Goal: Contribute content

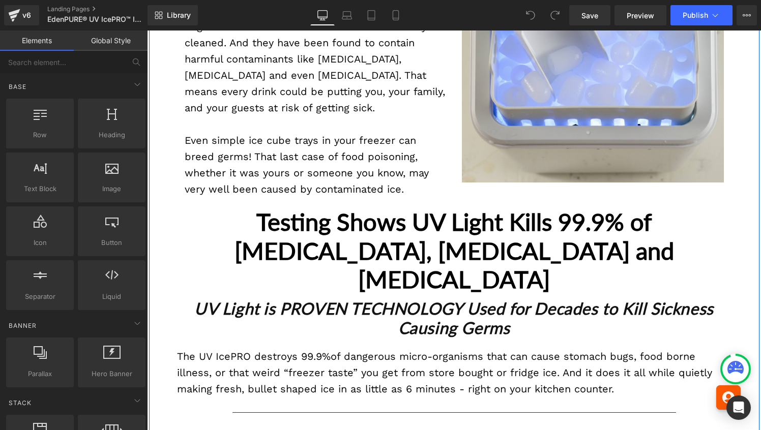
scroll to position [1459, 0]
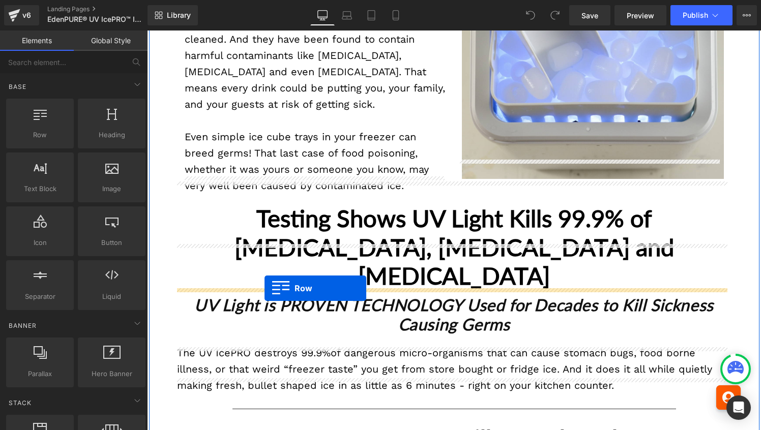
drag, startPoint x: 204, startPoint y: 140, endPoint x: 265, endPoint y: 288, distance: 159.9
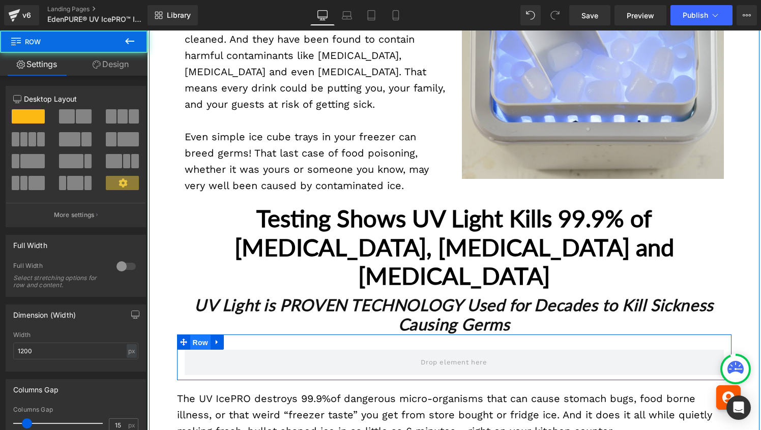
click at [199, 335] on span "Row" at bounding box center [200, 342] width 20 height 15
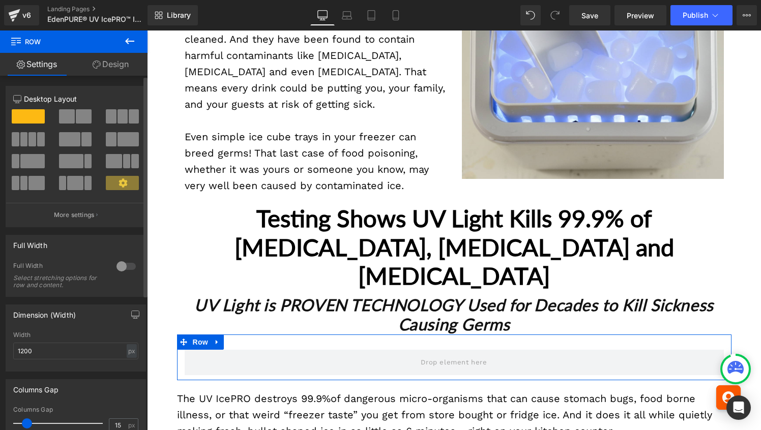
click at [76, 117] on span at bounding box center [84, 116] width 16 height 14
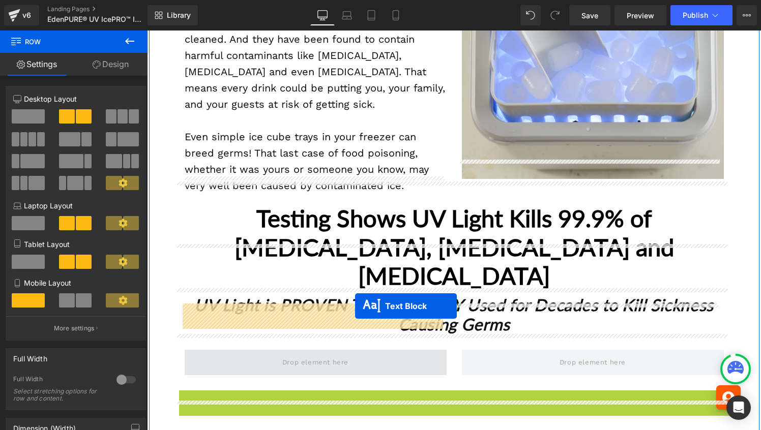
drag, startPoint x: 423, startPoint y: 372, endPoint x: 355, endPoint y: 306, distance: 95.0
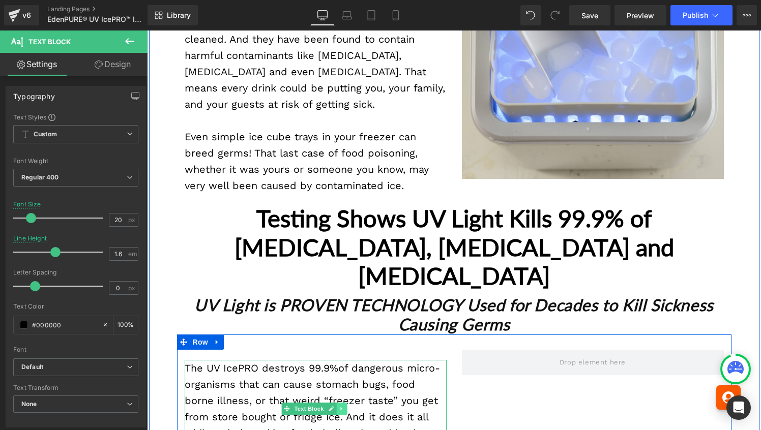
click at [341, 406] on icon at bounding box center [342, 409] width 6 height 6
click at [335, 406] on icon at bounding box center [337, 409] width 6 height 6
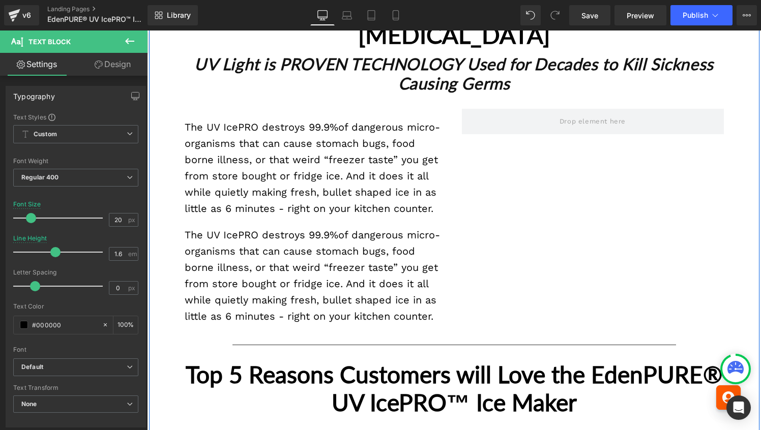
scroll to position [1673, 0]
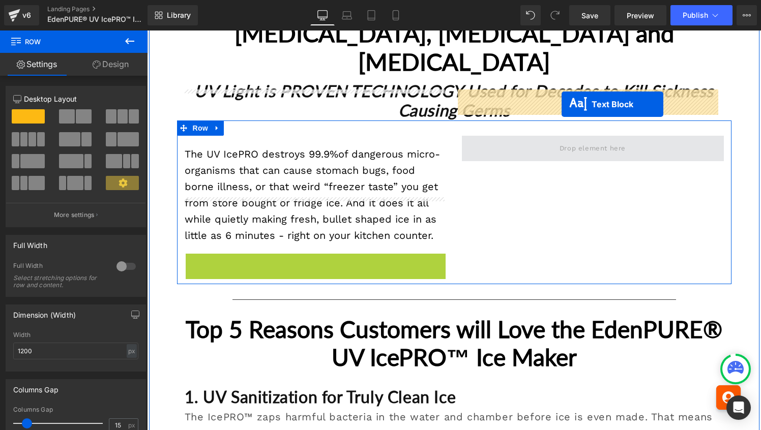
drag, startPoint x: 285, startPoint y: 256, endPoint x: 561, endPoint y: 101, distance: 316.4
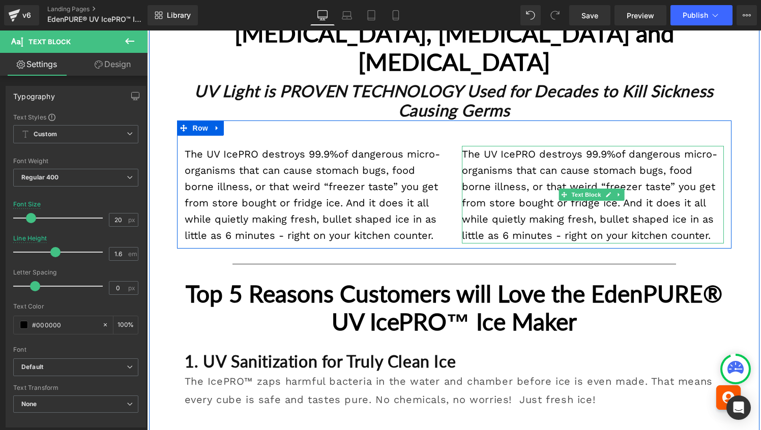
click at [532, 146] on p "The UV IcePRO destroys 99.9%of dangerous micro-organisms that can cause stomach…" at bounding box center [593, 195] width 262 height 98
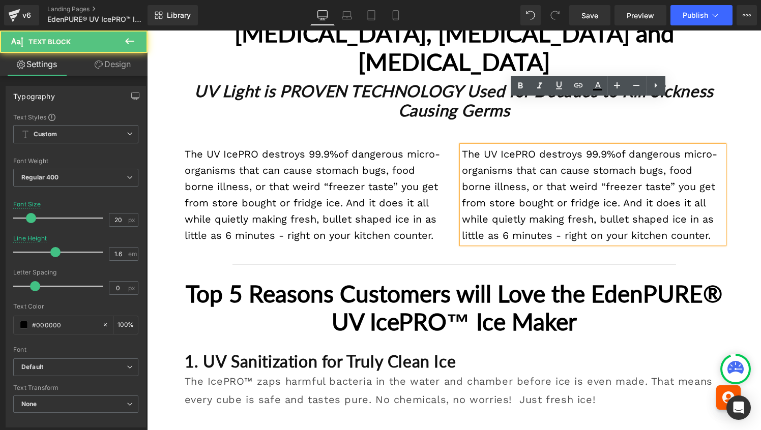
click at [527, 161] on p "The UV IcePRO destroys 99.9%of dangerous micro-organisms that can cause stomach…" at bounding box center [593, 195] width 262 height 98
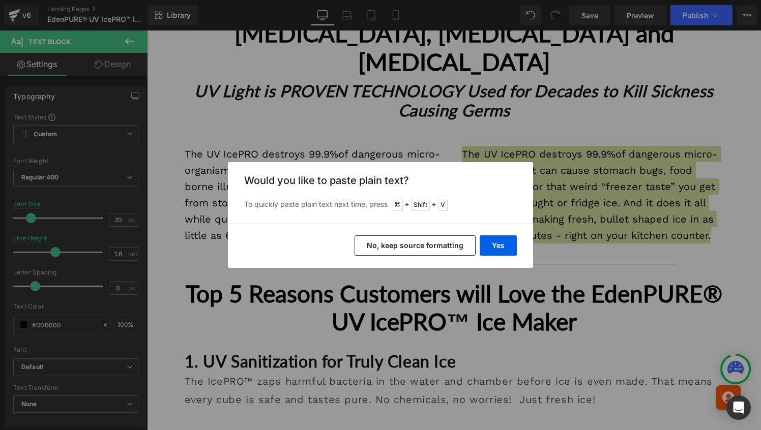
click at [463, 247] on button "No, keep source formatting" at bounding box center [415, 246] width 121 height 20
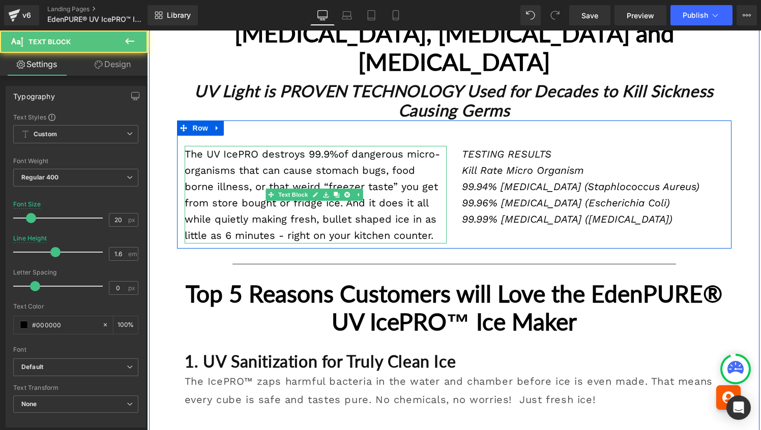
drag, startPoint x: 693, startPoint y: 175, endPoint x: 433, endPoint y: 111, distance: 267.8
click at [433, 121] on div "The UV IcePRO destroys 99.9%of dangerous micro-organisms that can cause stomach…" at bounding box center [454, 185] width 555 height 128
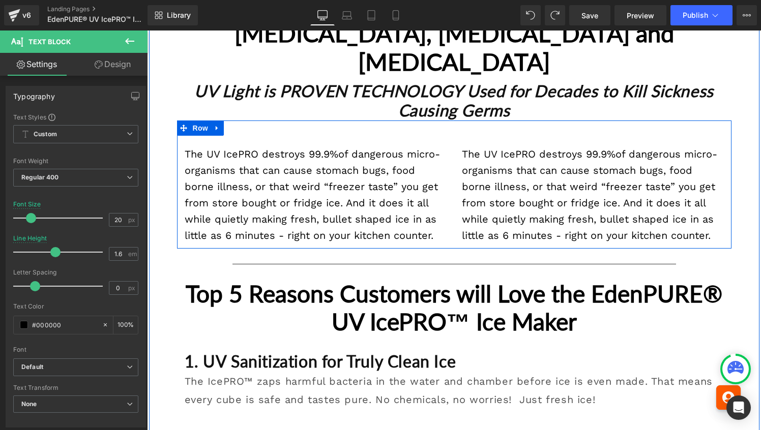
click at [487, 146] on p "The UV IcePRO destroys 99.9%of dangerous micro-organisms that can cause stomach…" at bounding box center [593, 195] width 262 height 98
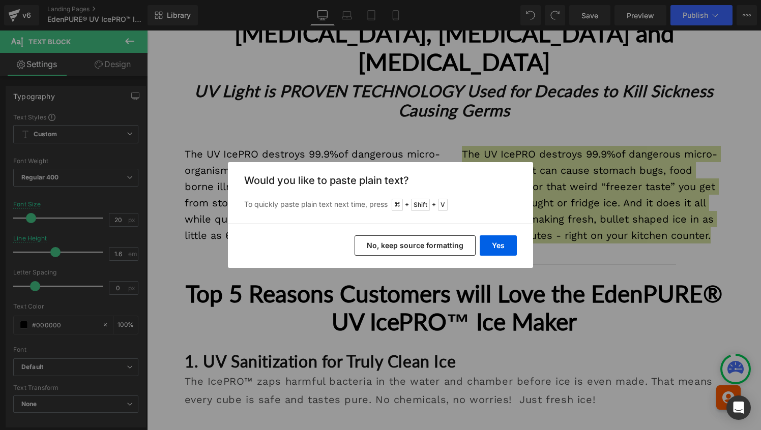
click at [432, 246] on button "No, keep source formatting" at bounding box center [415, 246] width 121 height 20
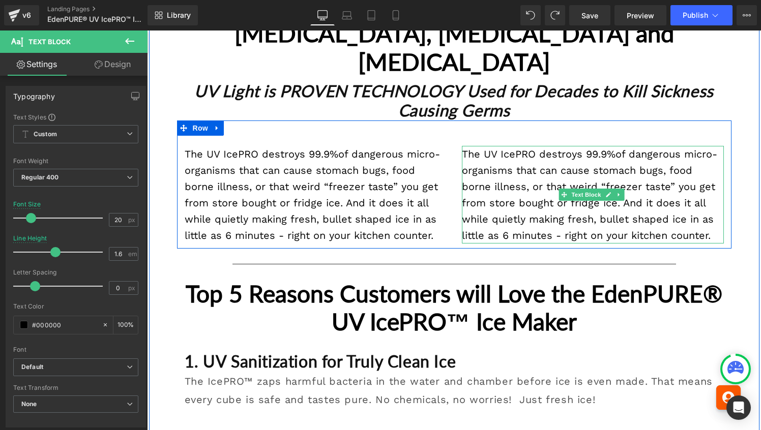
click at [515, 176] on p "The UV IcePRO destroys 99.9%of dangerous micro-organisms that can cause stomach…" at bounding box center [593, 195] width 262 height 98
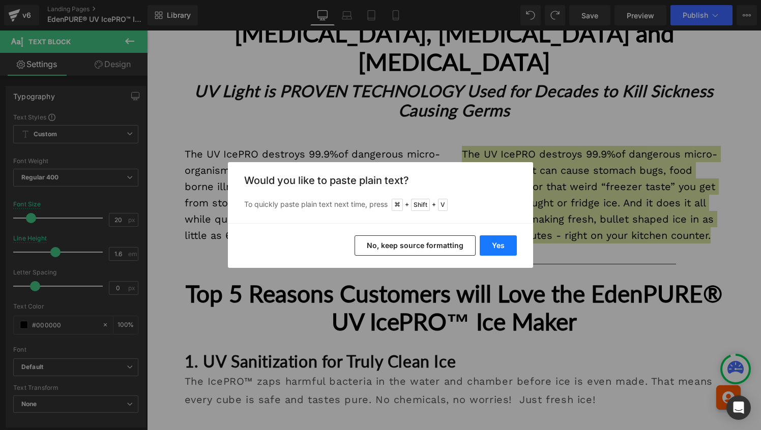
click at [496, 249] on button "Yes" at bounding box center [498, 246] width 37 height 20
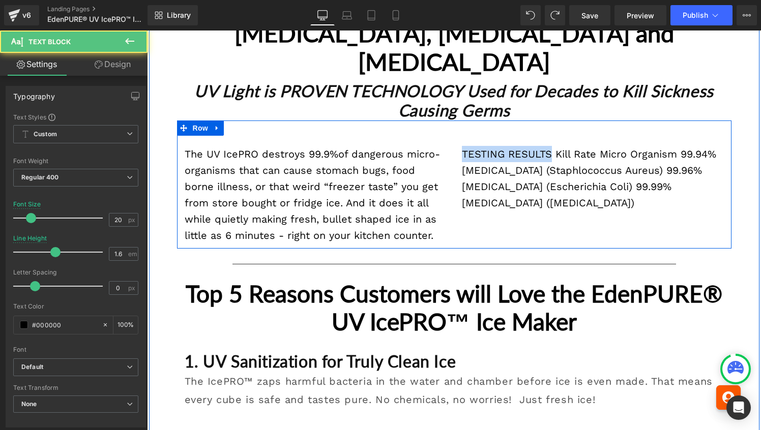
drag, startPoint x: 547, startPoint y: 108, endPoint x: 452, endPoint y: 106, distance: 95.7
click at [454, 136] on div "TESTING RESULTSKill Rate Micro Organism99.94% [MEDICAL_DATA] (Staphlococcus A…" at bounding box center [592, 173] width 277 height 75
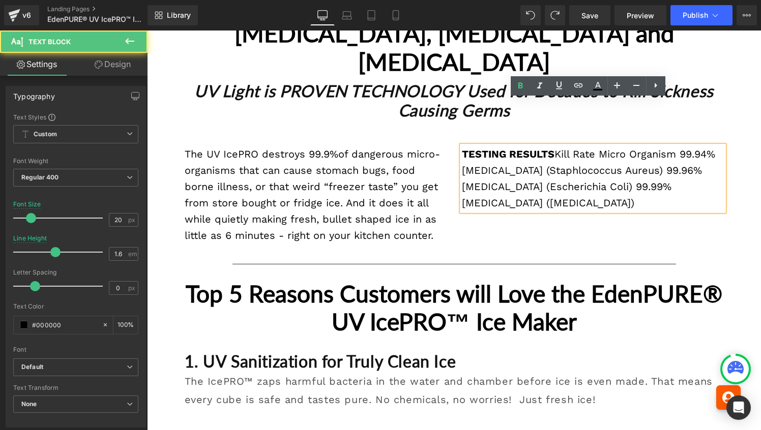
click at [554, 146] on p "TESTING RESULTS Kill Rate Micro Organism99.94% [MEDICAL_DATA] (Staphlococcus …" at bounding box center [593, 178] width 262 height 65
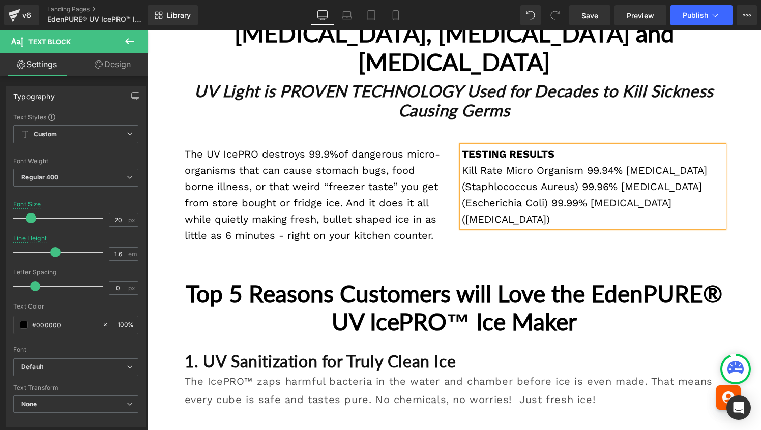
click at [504, 162] on p "Kill Rate Micro Organism99.94% [MEDICAL_DATA] (Staphlococcus Aureus)99.96% [M…" at bounding box center [593, 194] width 262 height 65
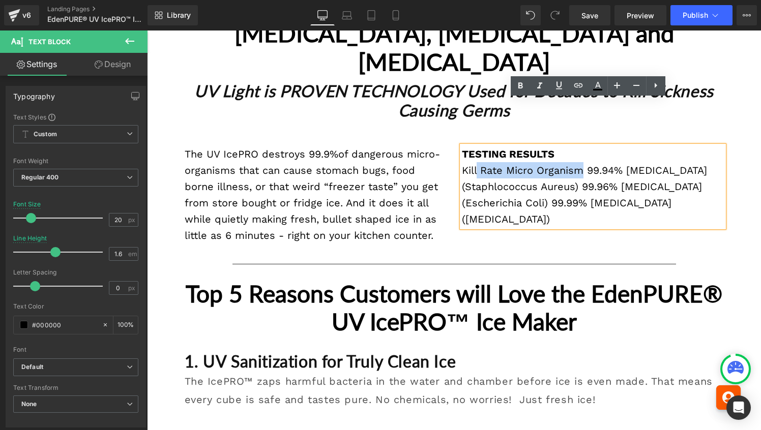
drag, startPoint x: 579, startPoint y: 126, endPoint x: 474, endPoint y: 126, distance: 105.3
click at [474, 162] on p "Kill Rate Micro Organism99.94% [MEDICAL_DATA] (Staphlococcus Aureus)99.96% [M…" at bounding box center [593, 194] width 262 height 65
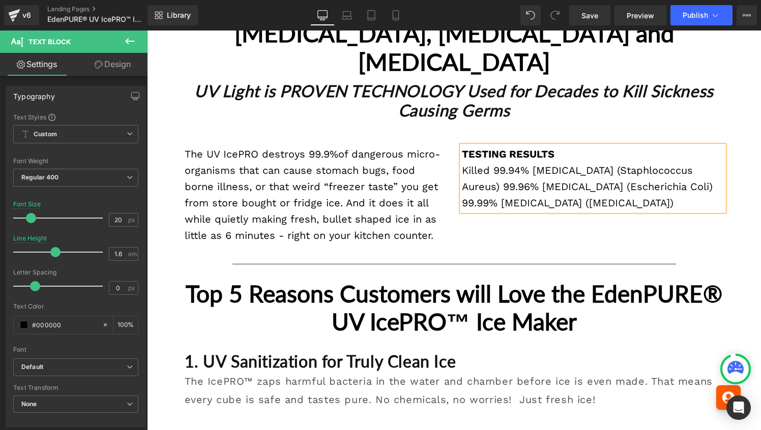
click at [462, 162] on p "Killed99.94% [MEDICAL_DATA] (Staphlococcus Aureus)99.96% [MEDICAL_DATA] (Esch…" at bounding box center [593, 186] width 262 height 49
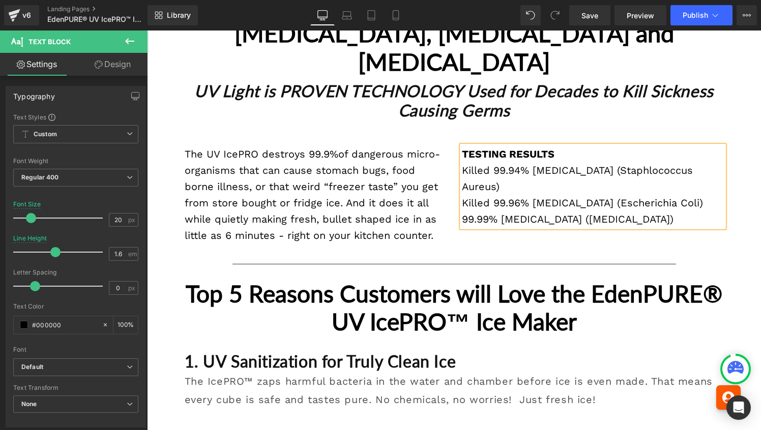
click at [651, 195] on p "Killed 99.96% [MEDICAL_DATA] (Escherichia Coli)99.99% [MEDICAL_DATA] ([MEDICAL…" at bounding box center [593, 211] width 262 height 33
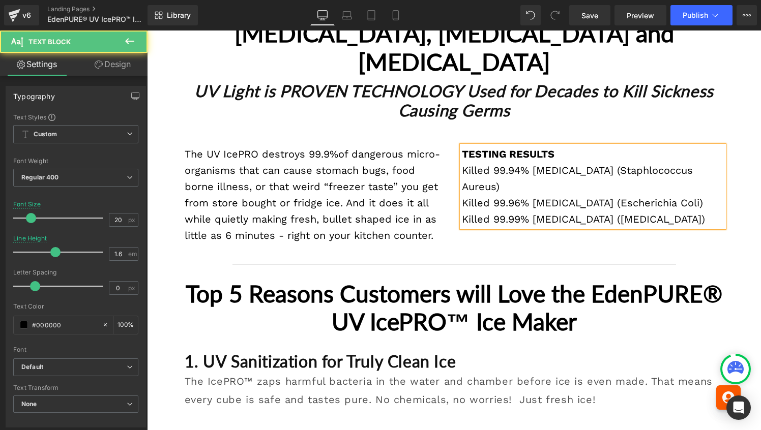
drag, startPoint x: 457, startPoint y: 126, endPoint x: 460, endPoint y: 198, distance: 72.3
click at [460, 198] on div "The UV IcePRO destroys 99.9%of dangerous micro-organisms that can cause stomach…" at bounding box center [454, 185] width 555 height 128
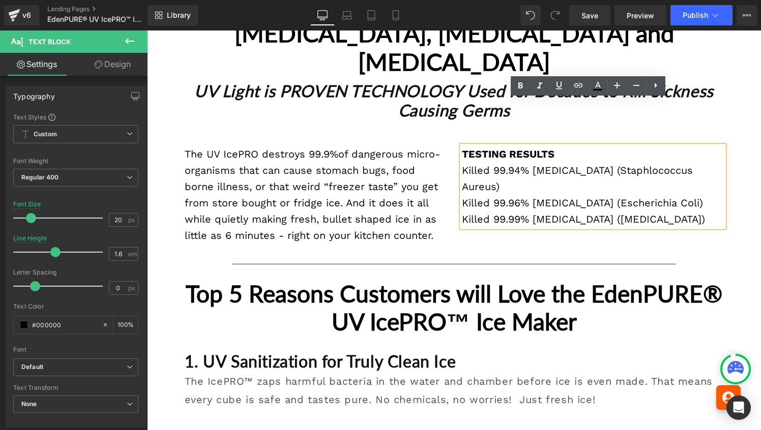
click at [466, 195] on p "Killed 99.96% [MEDICAL_DATA] (Escherichia Coli)" at bounding box center [593, 203] width 262 height 16
drag, startPoint x: 458, startPoint y: 122, endPoint x: 463, endPoint y: 195, distance: 73.4
click at [463, 195] on div "The UV IcePRO destroys 99.9%of dangerous micro-organisms that can cause stomach…" at bounding box center [454, 185] width 555 height 128
click at [540, 86] on icon at bounding box center [540, 86] width 12 height 12
click at [542, 190] on div "The UV IcePRO destroys 99.9%of dangerous micro-organisms that can cause stomach…" at bounding box center [454, 185] width 555 height 128
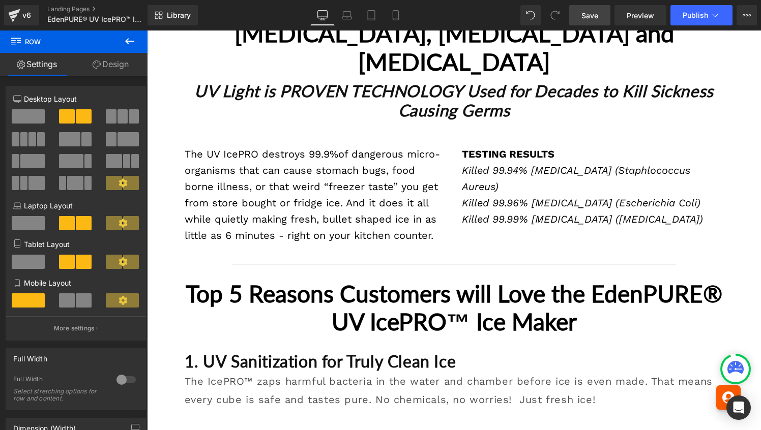
click at [594, 18] on span "Save" at bounding box center [590, 15] width 17 height 11
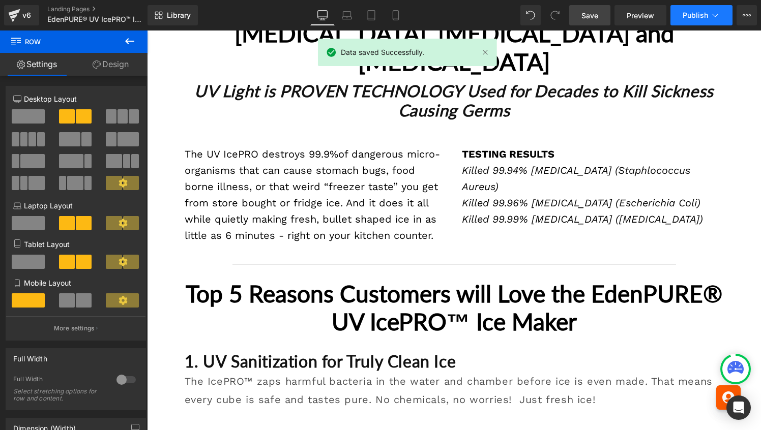
click at [694, 16] on span "Publish" at bounding box center [695, 15] width 25 height 8
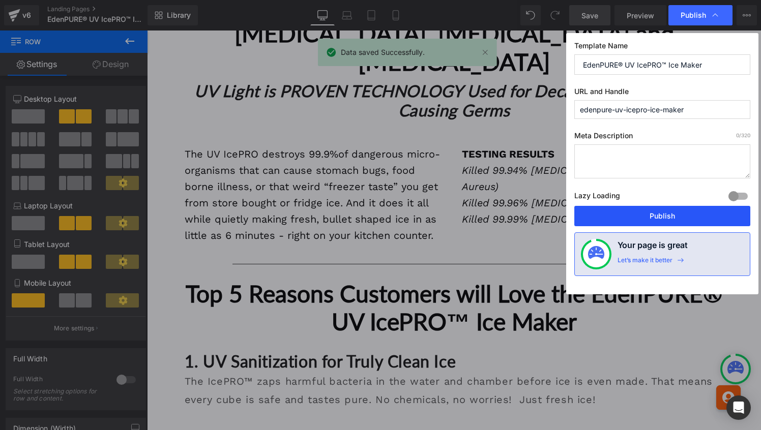
click at [662, 214] on button "Publish" at bounding box center [662, 216] width 176 height 20
